Goal: Task Accomplishment & Management: Use online tool/utility

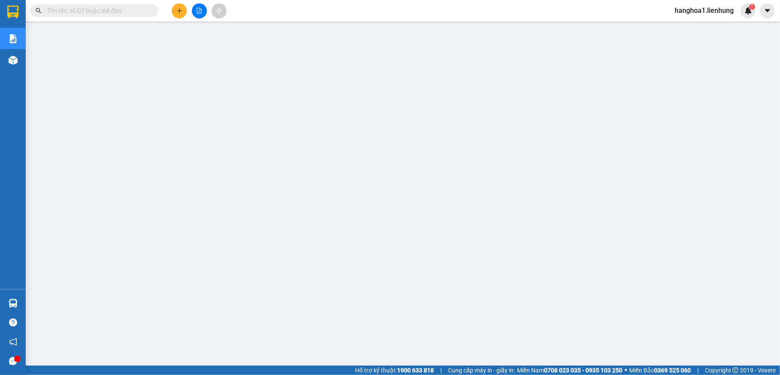
click at [127, 15] on span at bounding box center [94, 10] width 129 height 13
click at [128, 12] on input "text" at bounding box center [97, 10] width 101 height 9
paste input "0983141581"
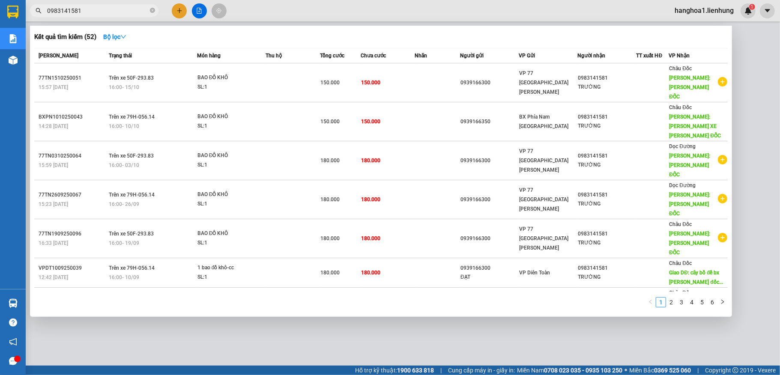
click at [585, 281] on div at bounding box center [390, 187] width 780 height 375
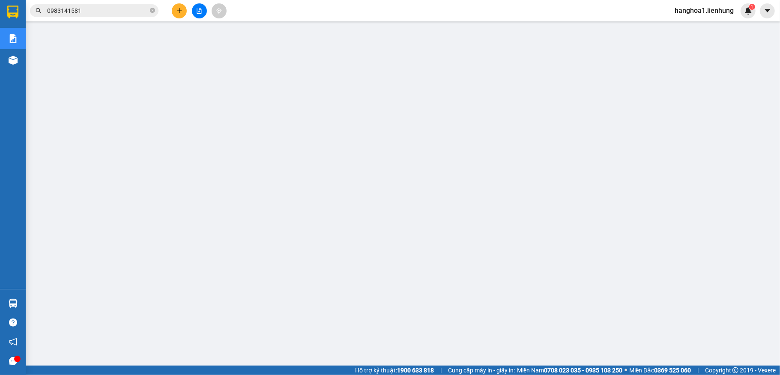
click at [128, 16] on span "0983141581" at bounding box center [94, 10] width 129 height 13
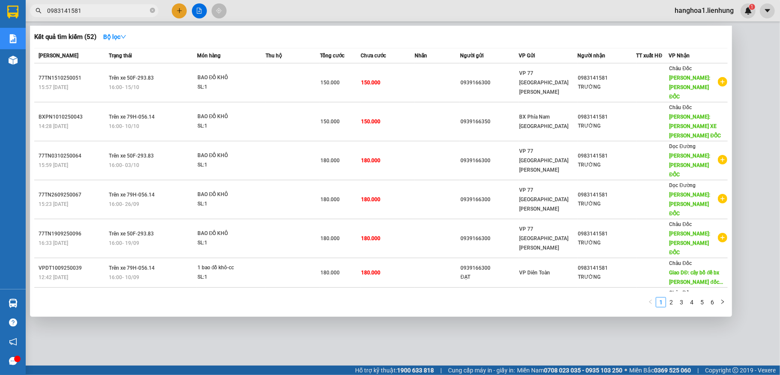
click at [126, 14] on input "0983141581" at bounding box center [97, 10] width 101 height 9
paste input "093241020"
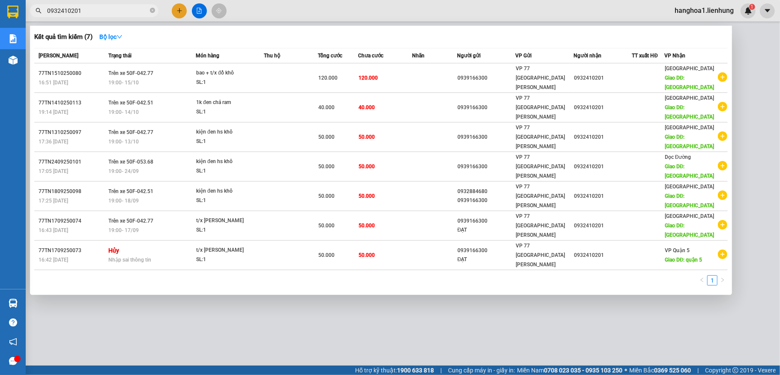
click at [485, 281] on div at bounding box center [390, 187] width 780 height 375
click at [121, 13] on input "0932410201" at bounding box center [97, 10] width 101 height 9
paste input "767423052"
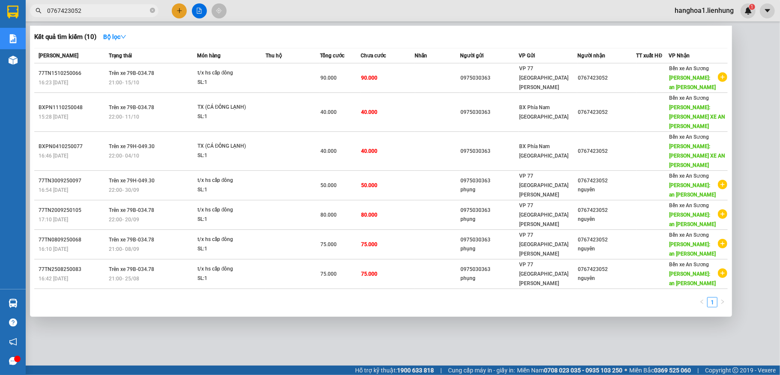
click at [491, 281] on div at bounding box center [390, 187] width 780 height 375
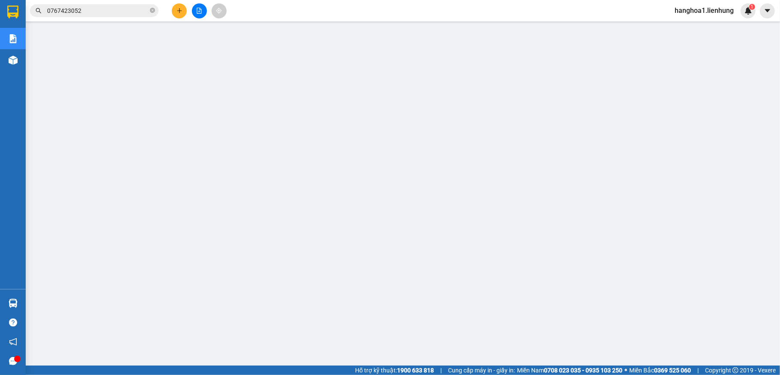
click at [123, 12] on input "0767423052" at bounding box center [97, 10] width 101 height 9
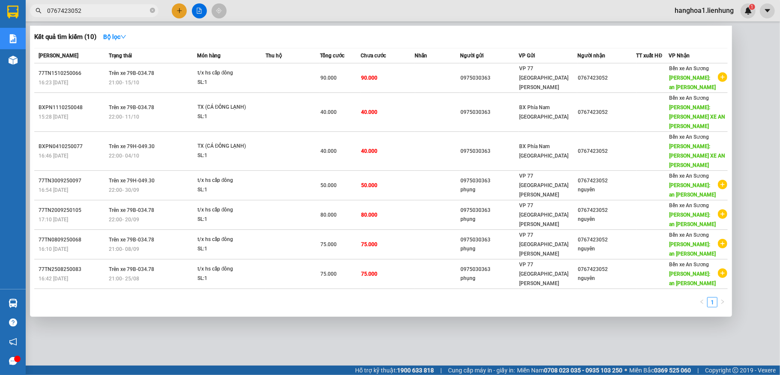
click at [123, 12] on input "0767423052" at bounding box center [97, 10] width 101 height 9
paste input "913794797"
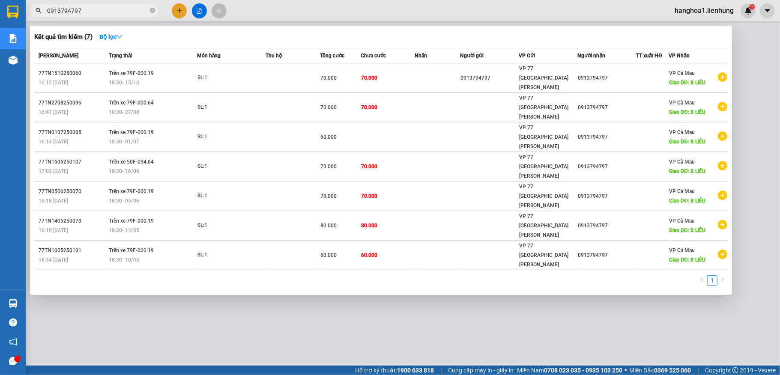
type input "0913794797"
click at [446, 281] on div at bounding box center [390, 187] width 780 height 375
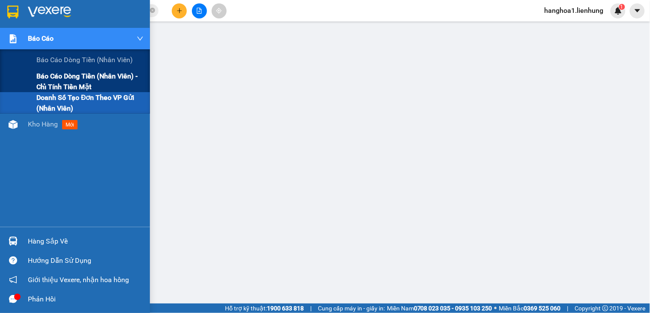
drag, startPoint x: 20, startPoint y: 38, endPoint x: 43, endPoint y: 72, distance: 41.4
click at [20, 37] on div "Báo cáo" at bounding box center [75, 38] width 150 height 21
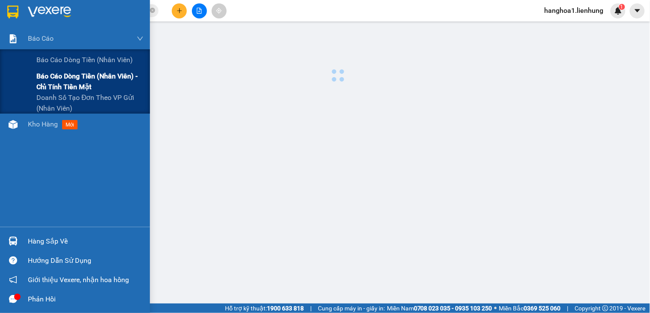
click at [43, 72] on span "Báo cáo dòng tiền (nhân viên) - chỉ tính tiền mặt" at bounding box center [89, 81] width 107 height 21
